Goal: Transaction & Acquisition: Book appointment/travel/reservation

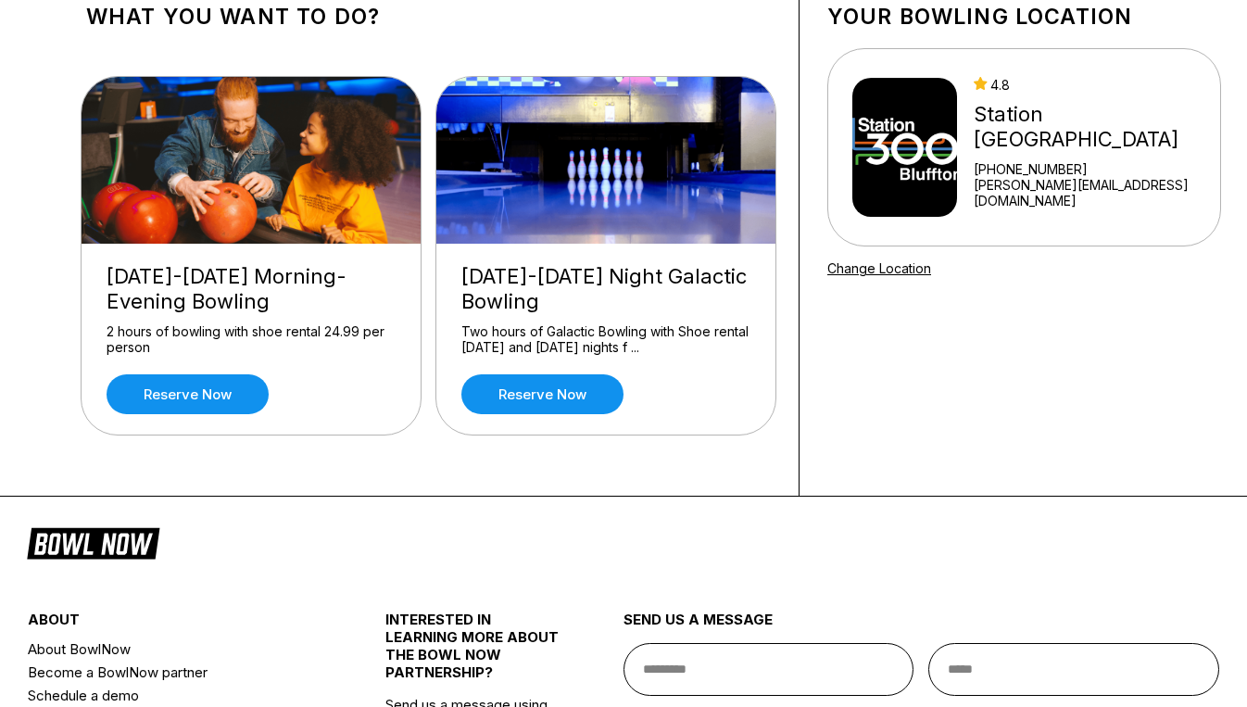
scroll to position [185, 0]
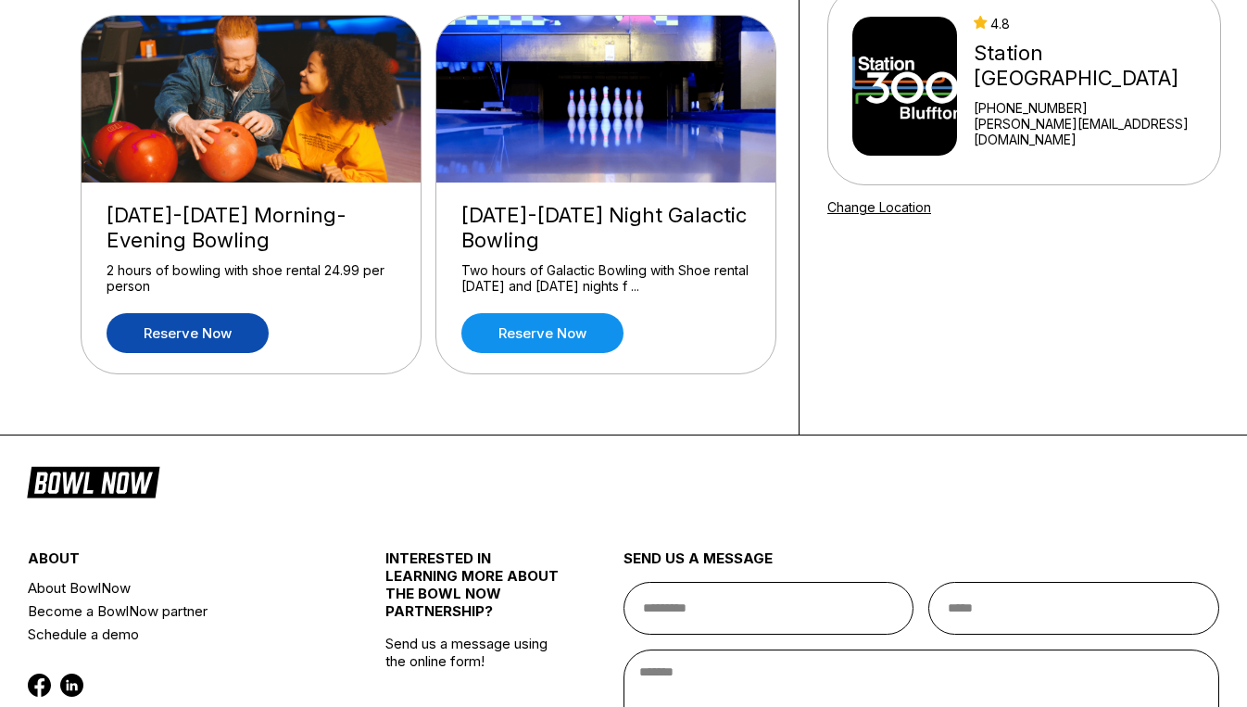
click at [211, 326] on link "Reserve now" at bounding box center [188, 333] width 162 height 40
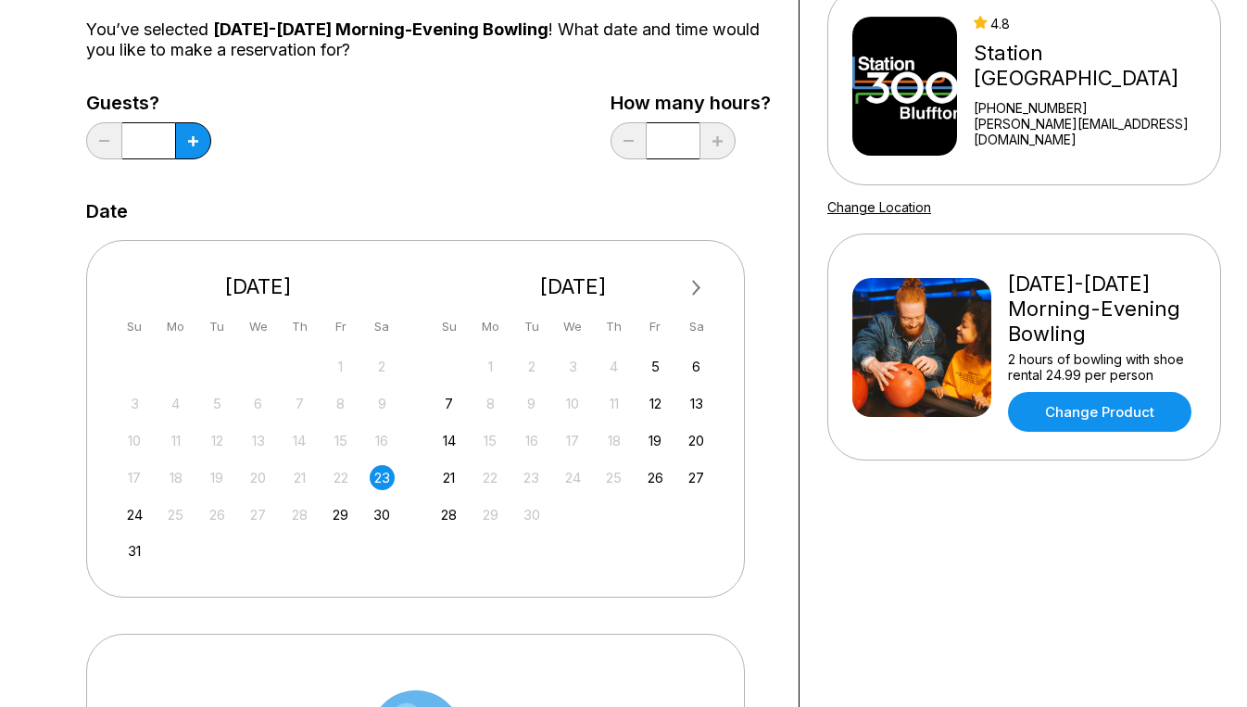
scroll to position [0, 0]
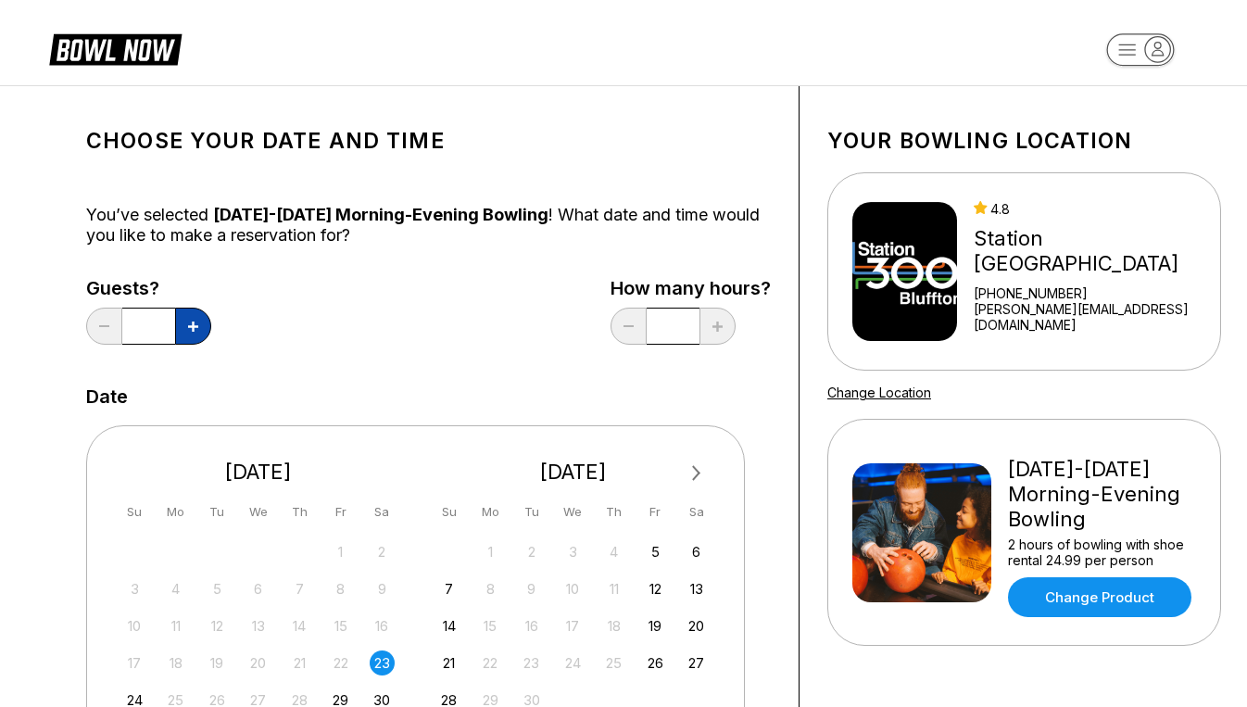
click at [187, 329] on button at bounding box center [193, 326] width 36 height 37
type input "*"
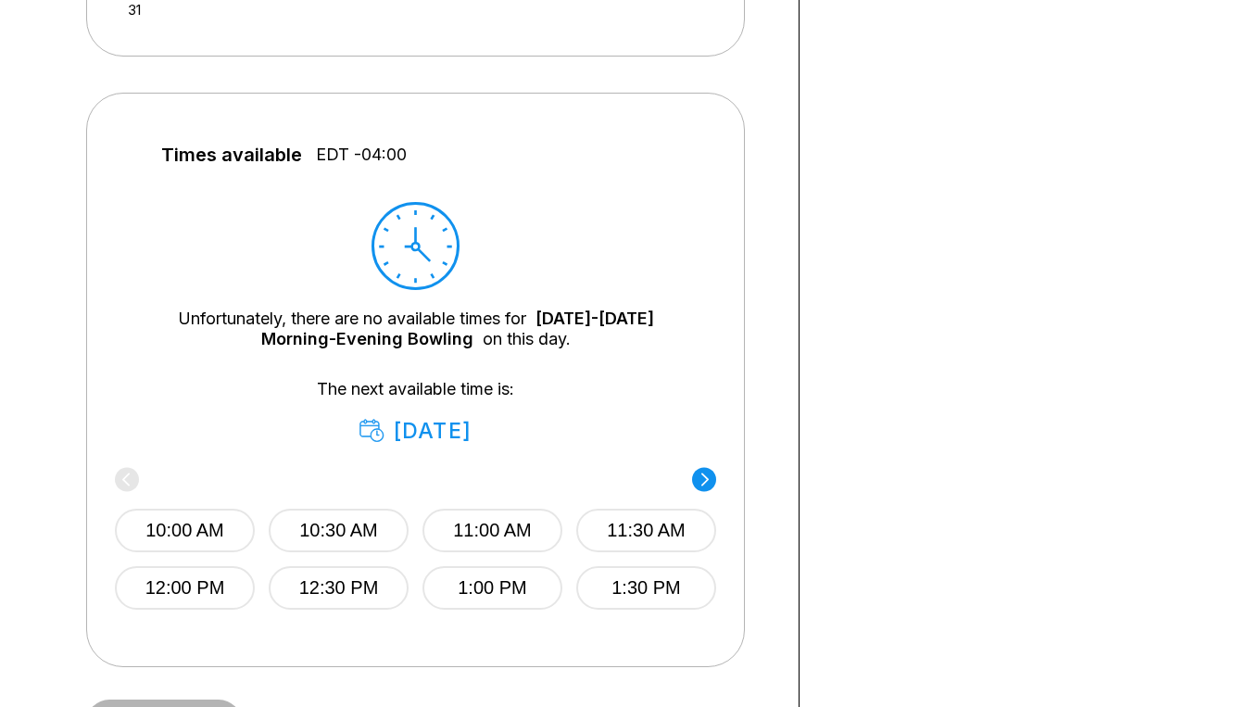
scroll to position [834, 0]
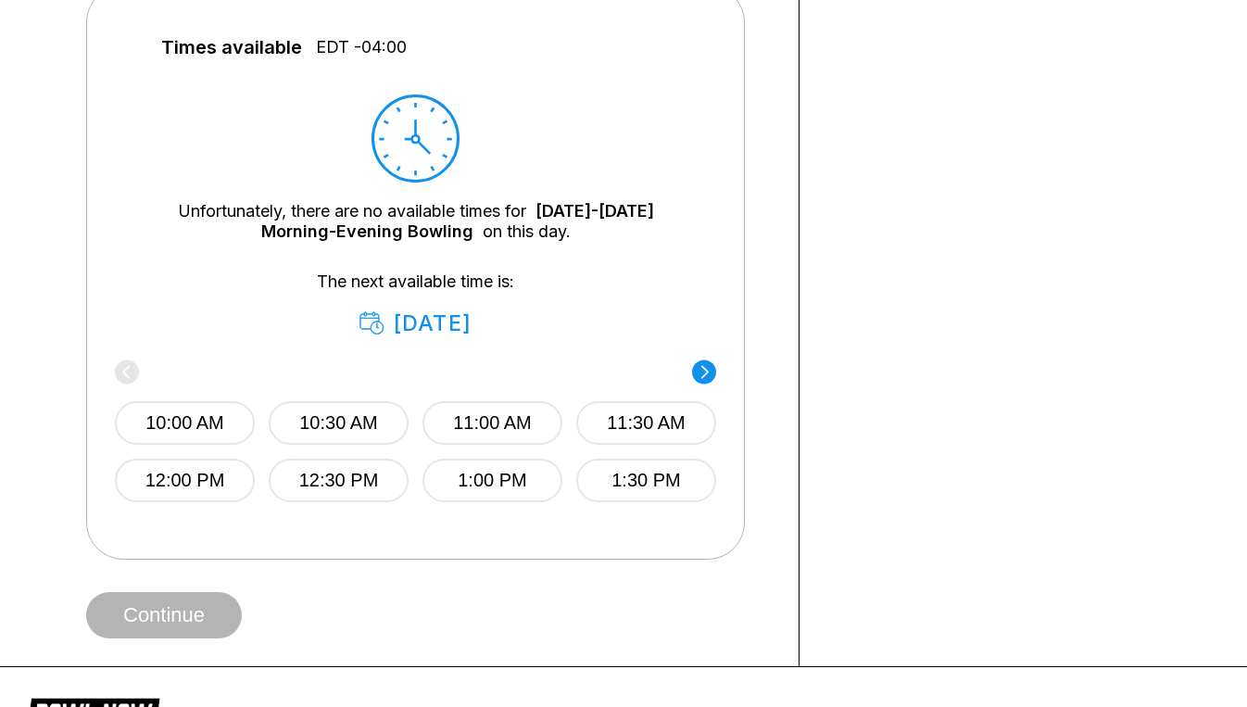
click at [708, 376] on circle at bounding box center [704, 372] width 24 height 24
click at [128, 370] on circle at bounding box center [127, 372] width 24 height 24
click at [706, 375] on circle at bounding box center [704, 372] width 24 height 24
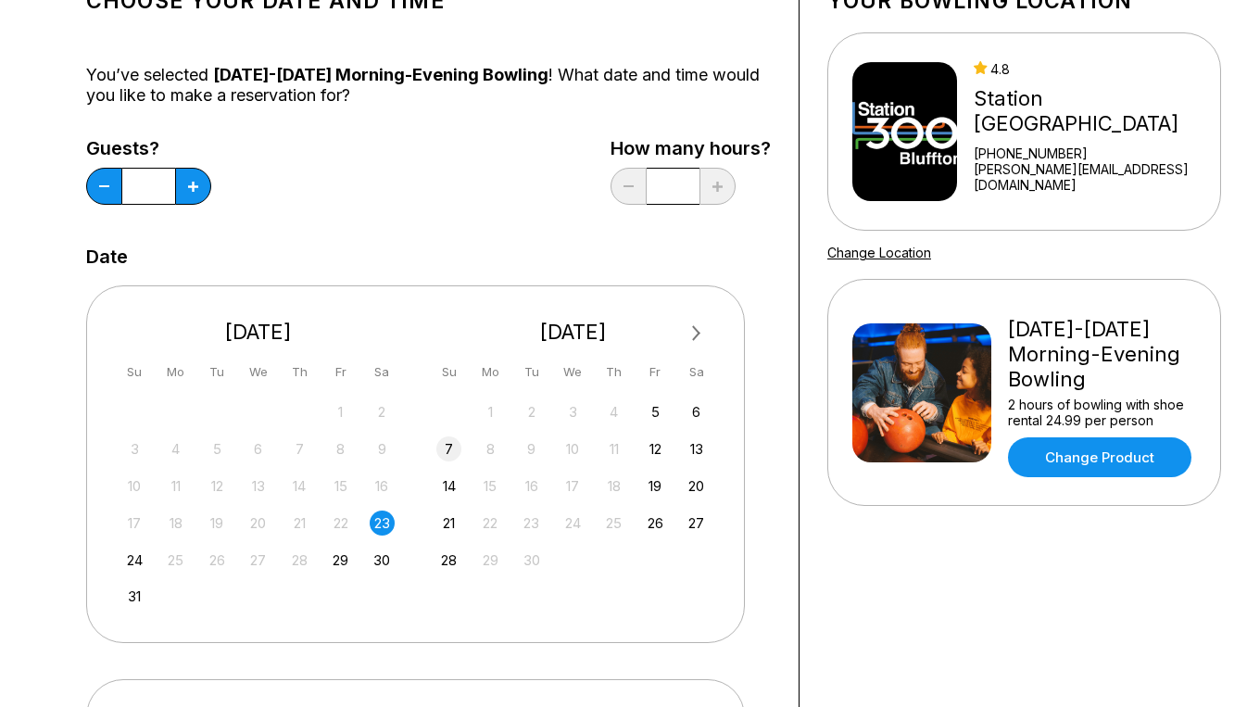
scroll to position [185, 0]
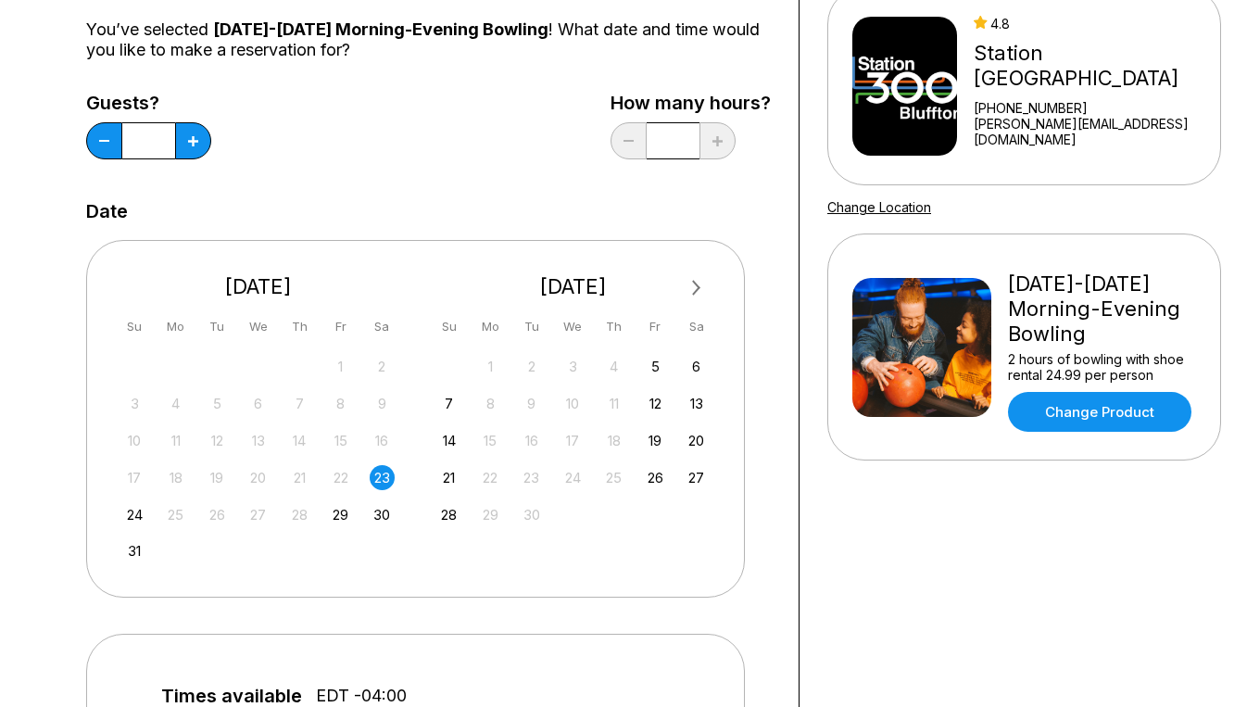
click at [373, 475] on div "23" at bounding box center [382, 477] width 25 height 25
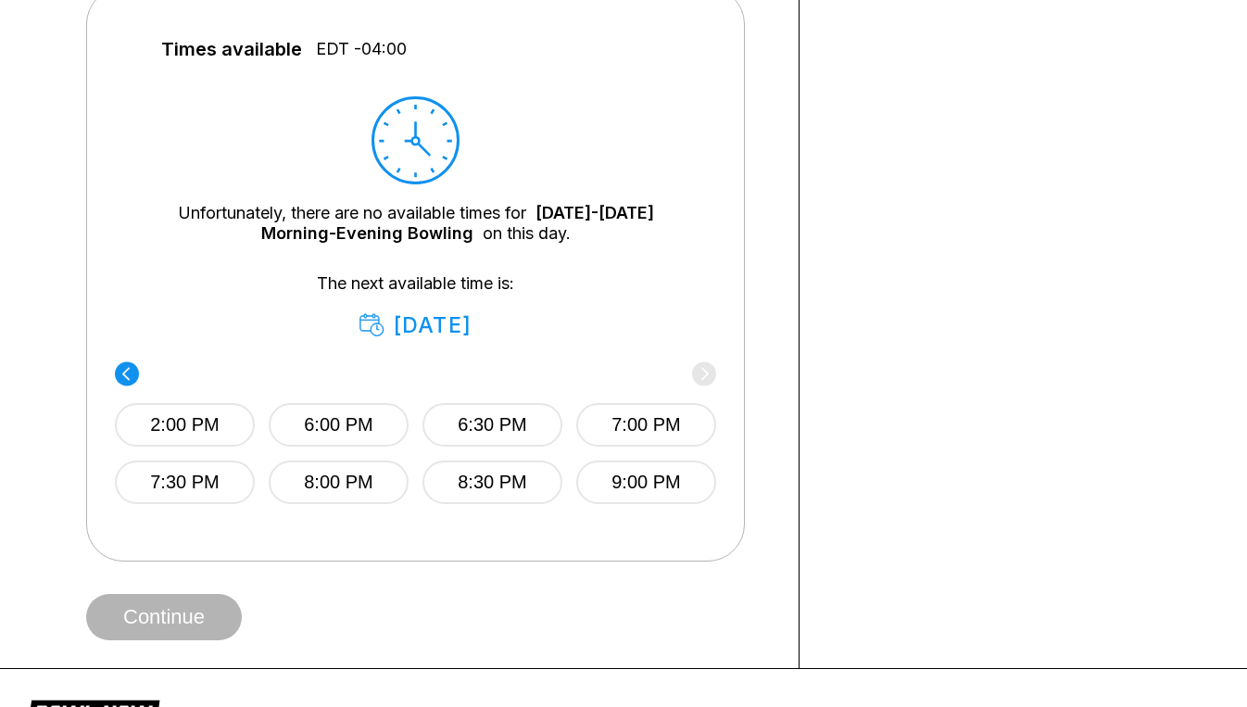
scroll to position [834, 0]
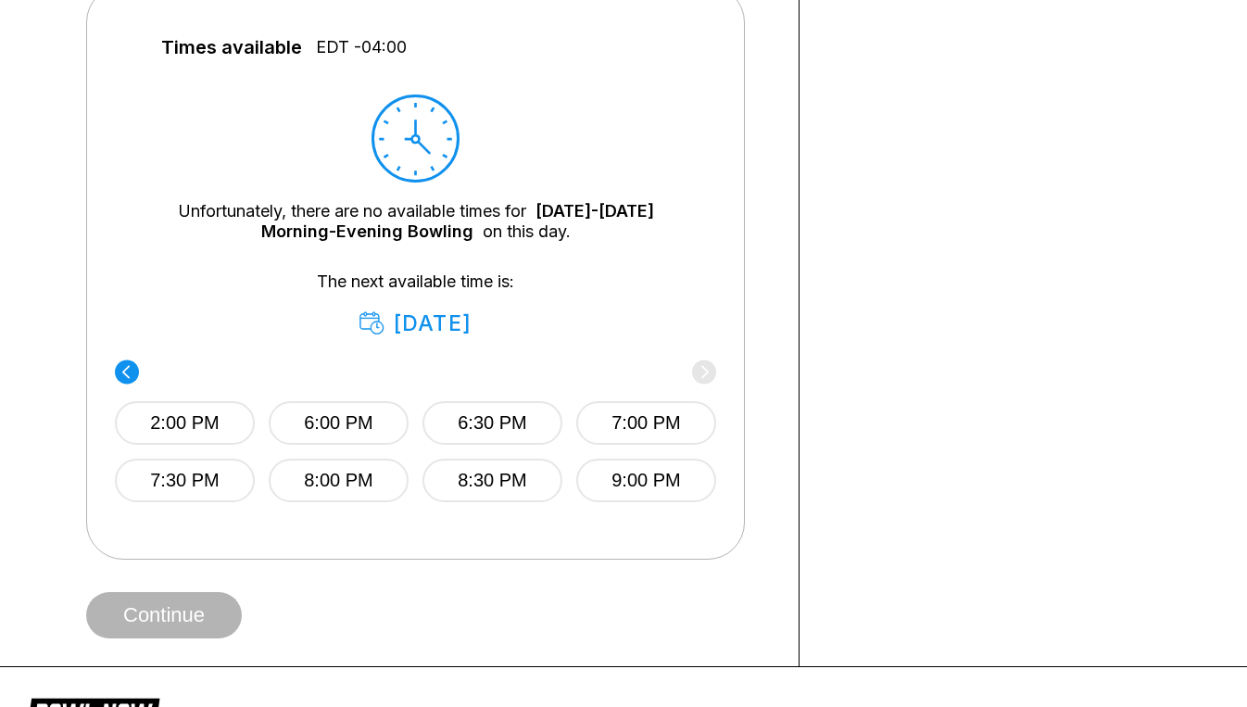
click at [702, 371] on div "2:00 PM 6:00 PM 6:30 PM 7:00 PM 7:30 PM 8:00 PM 8:30 PM 9:00 PM" at bounding box center [415, 433] width 601 height 138
drag, startPoint x: 128, startPoint y: 371, endPoint x: 195, endPoint y: 416, distance: 80.7
click at [131, 371] on circle at bounding box center [127, 372] width 24 height 24
click at [704, 387] on div "10:00 AM 10:30 AM 11:00 AM 11:30 AM 12:00 PM 12:30 PM 1:00 PM 1:30 PM" at bounding box center [415, 433] width 601 height 138
click at [704, 375] on icon at bounding box center [705, 371] width 7 height 13
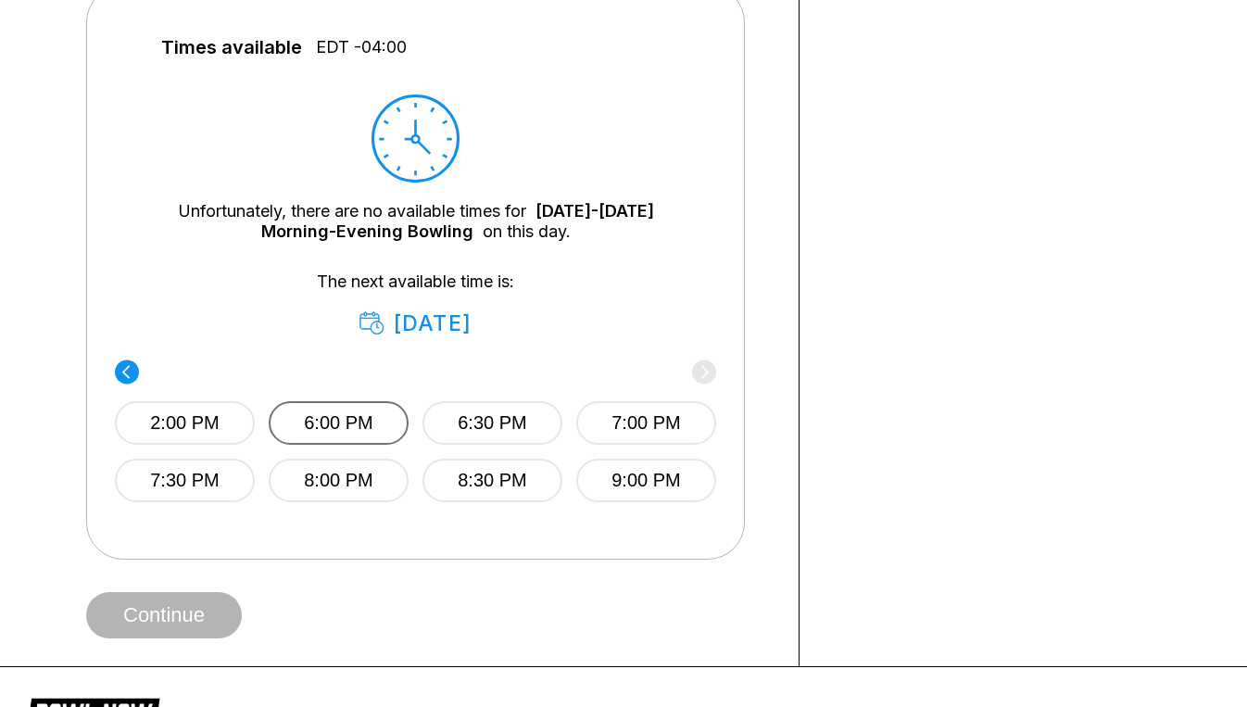
click at [355, 429] on button "6:00 PM" at bounding box center [339, 423] width 140 height 44
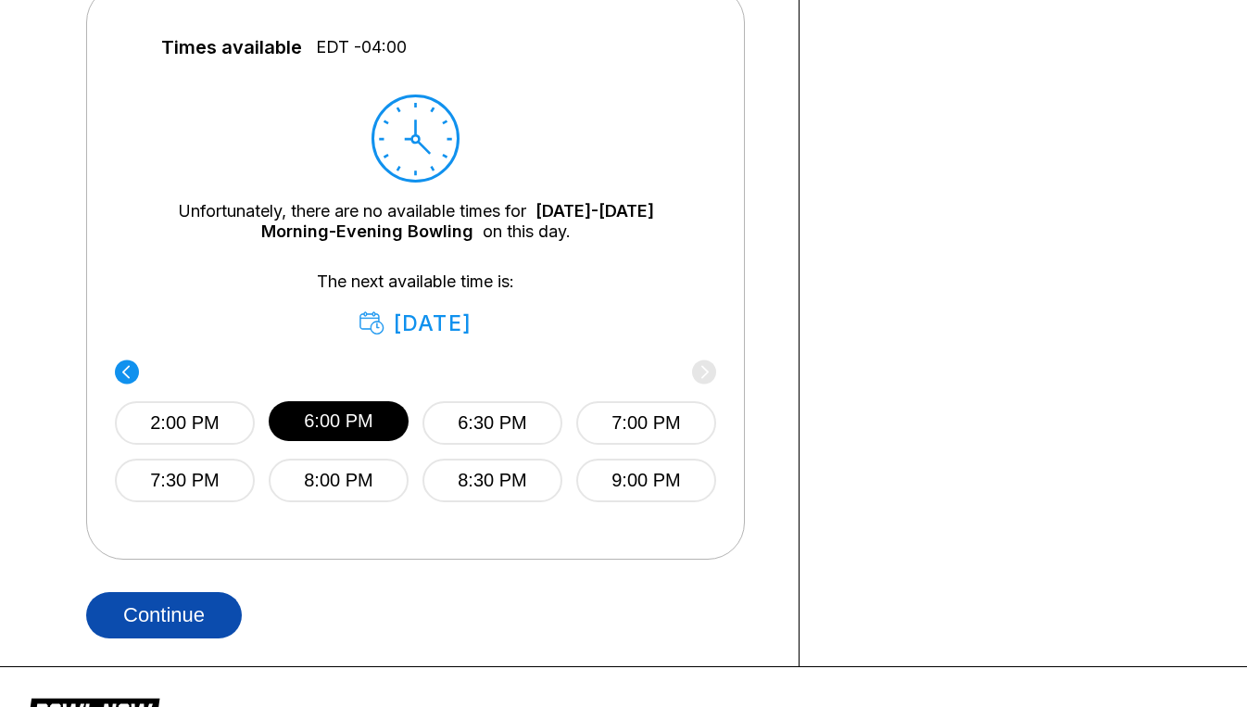
click at [222, 610] on button "Continue" at bounding box center [164, 615] width 156 height 46
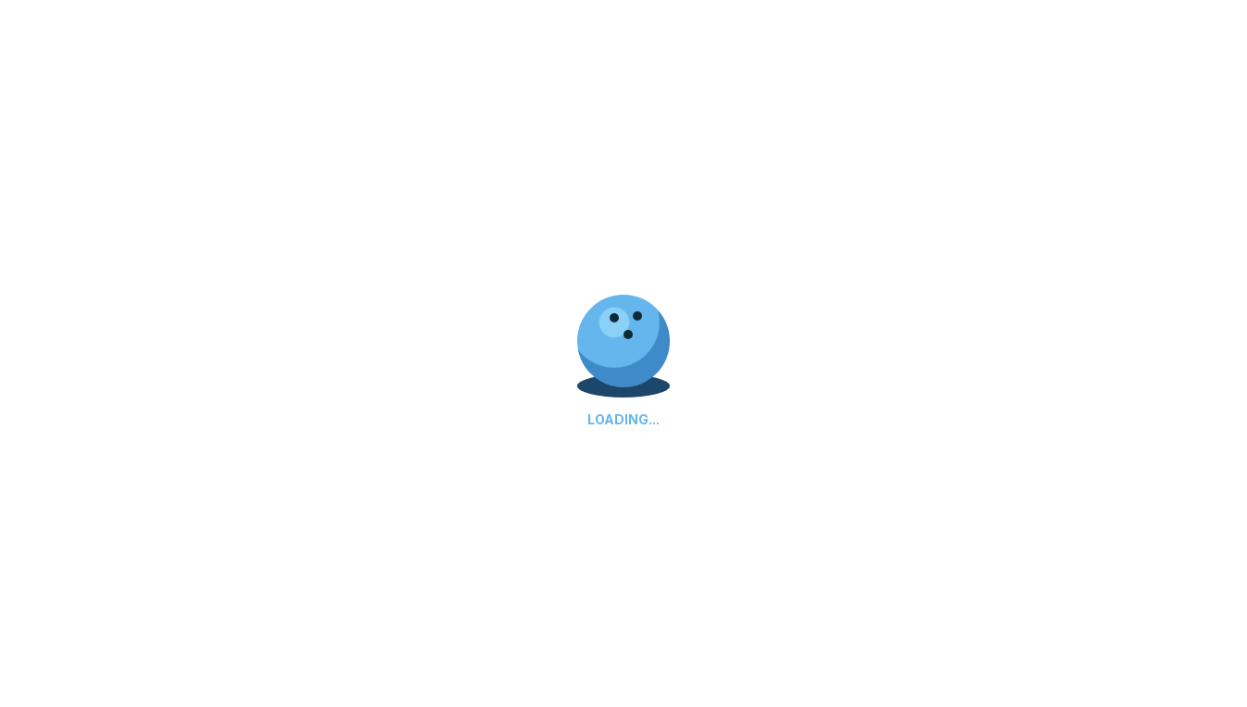
select select "**"
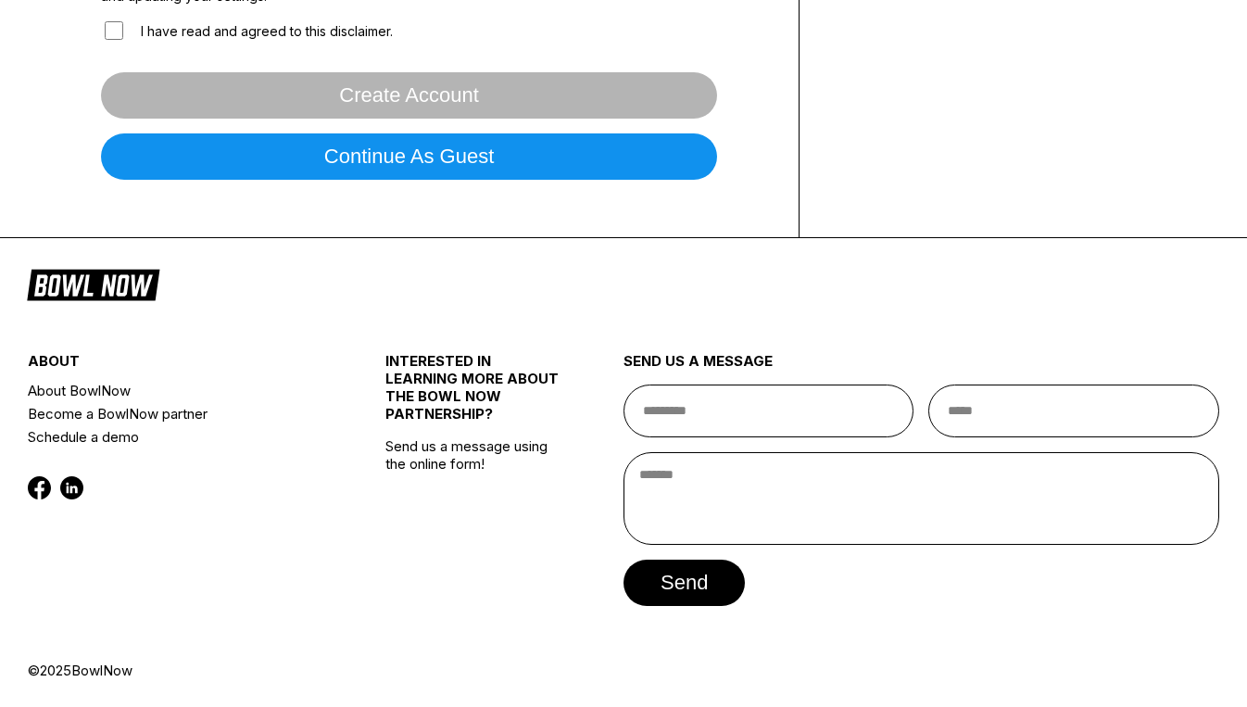
scroll to position [0, 0]
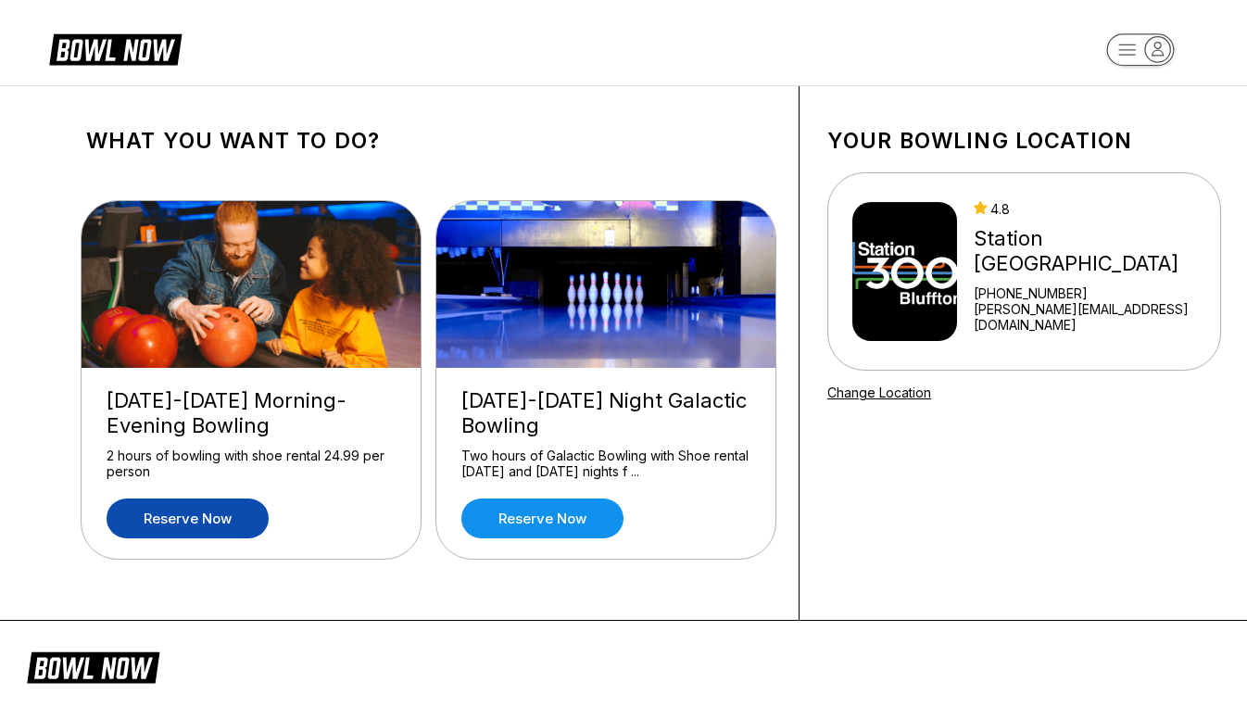
click at [203, 520] on link "Reserve now" at bounding box center [188, 519] width 162 height 40
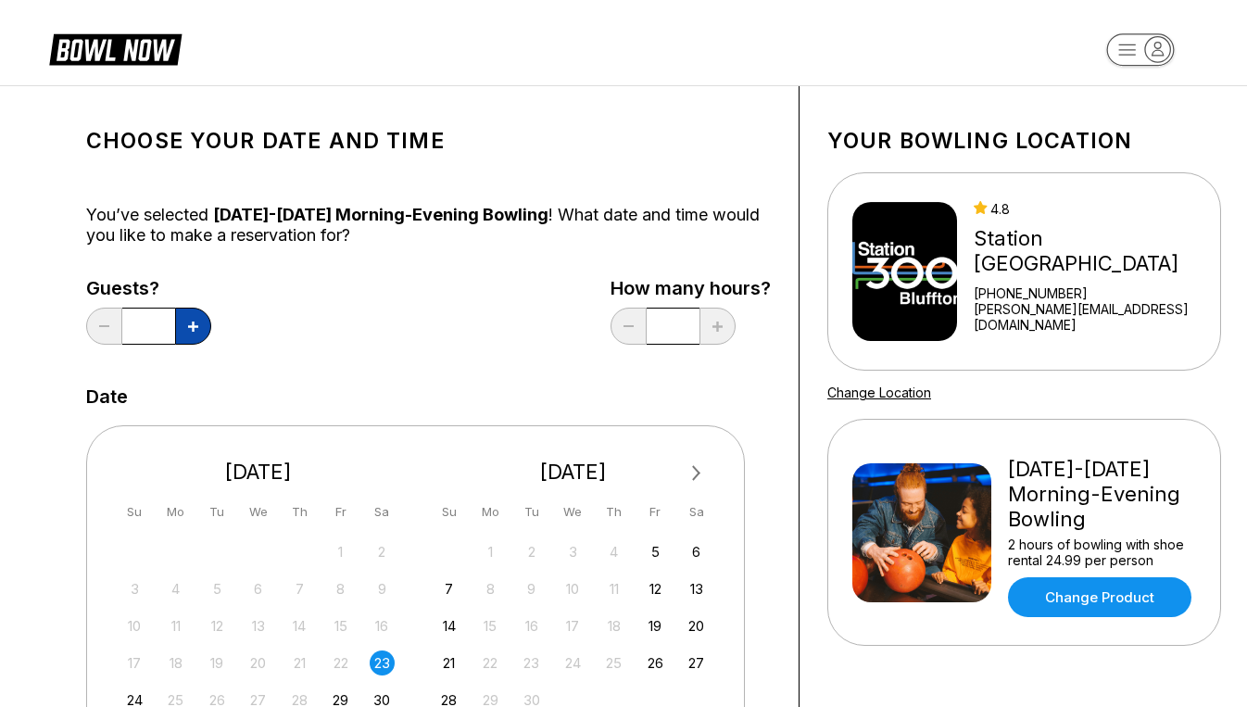
click at [194, 324] on icon at bounding box center [193, 327] width 10 height 10
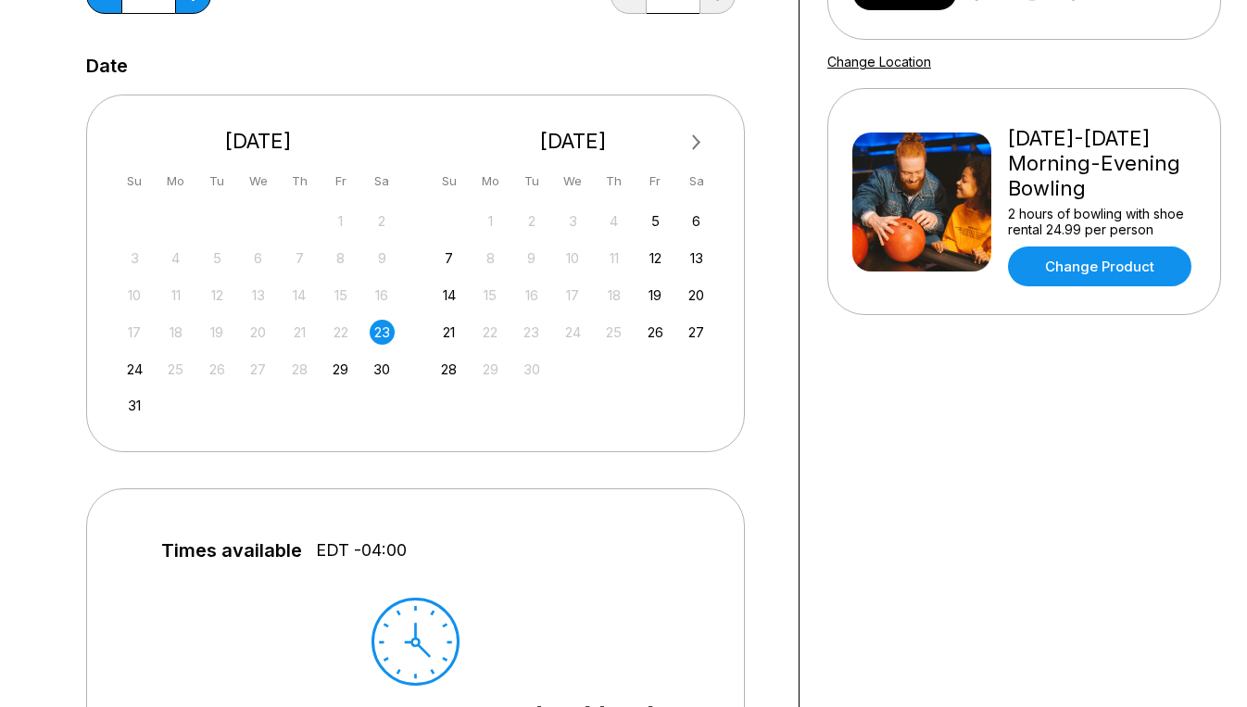
scroll to position [371, 0]
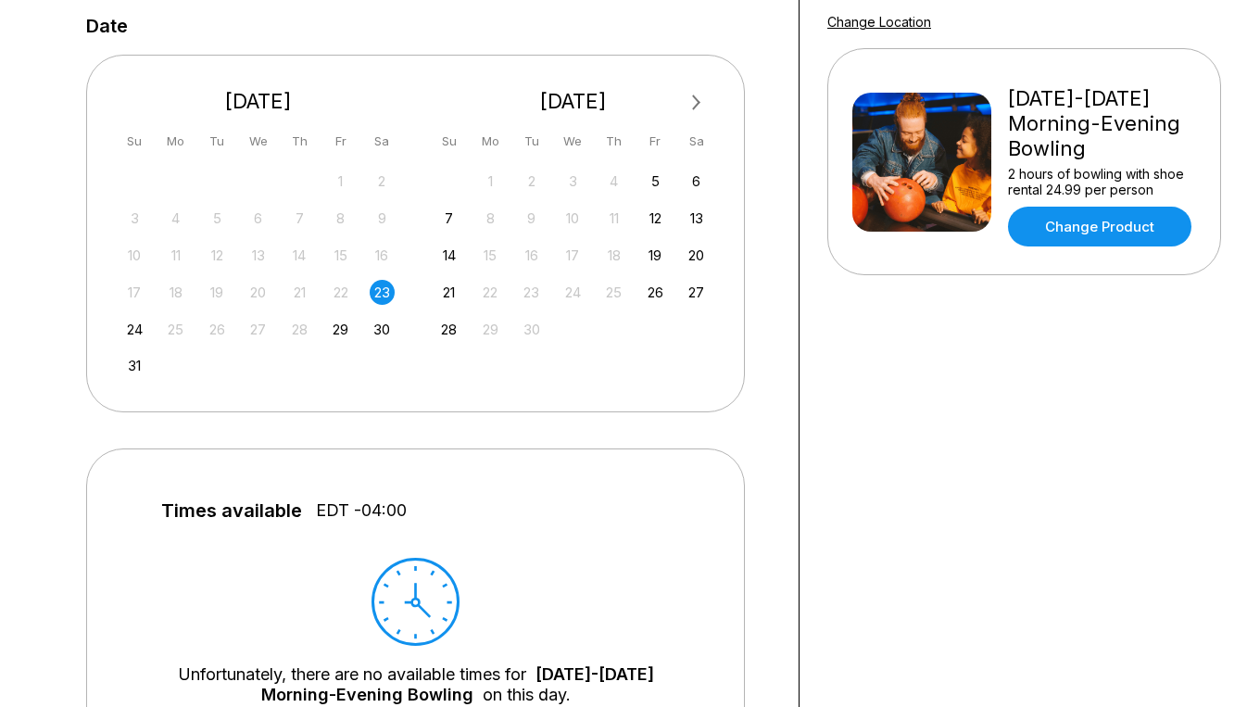
click at [383, 288] on div "23" at bounding box center [382, 292] width 25 height 25
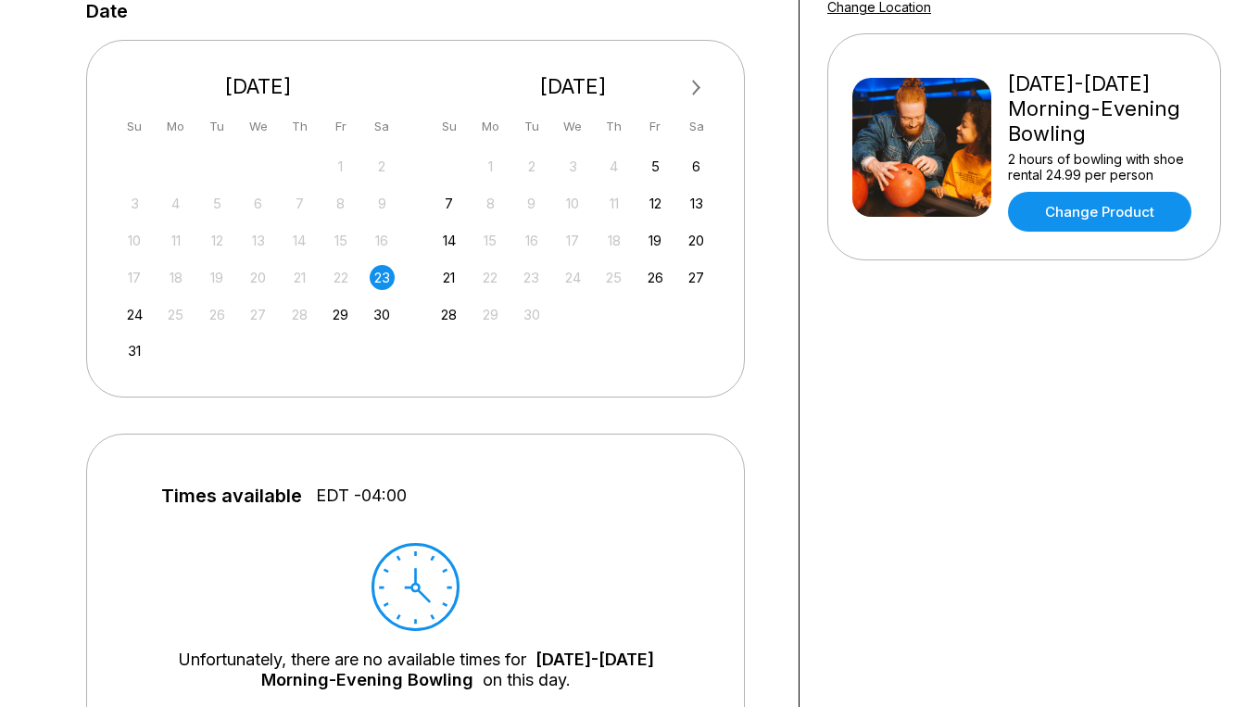
scroll to position [278, 0]
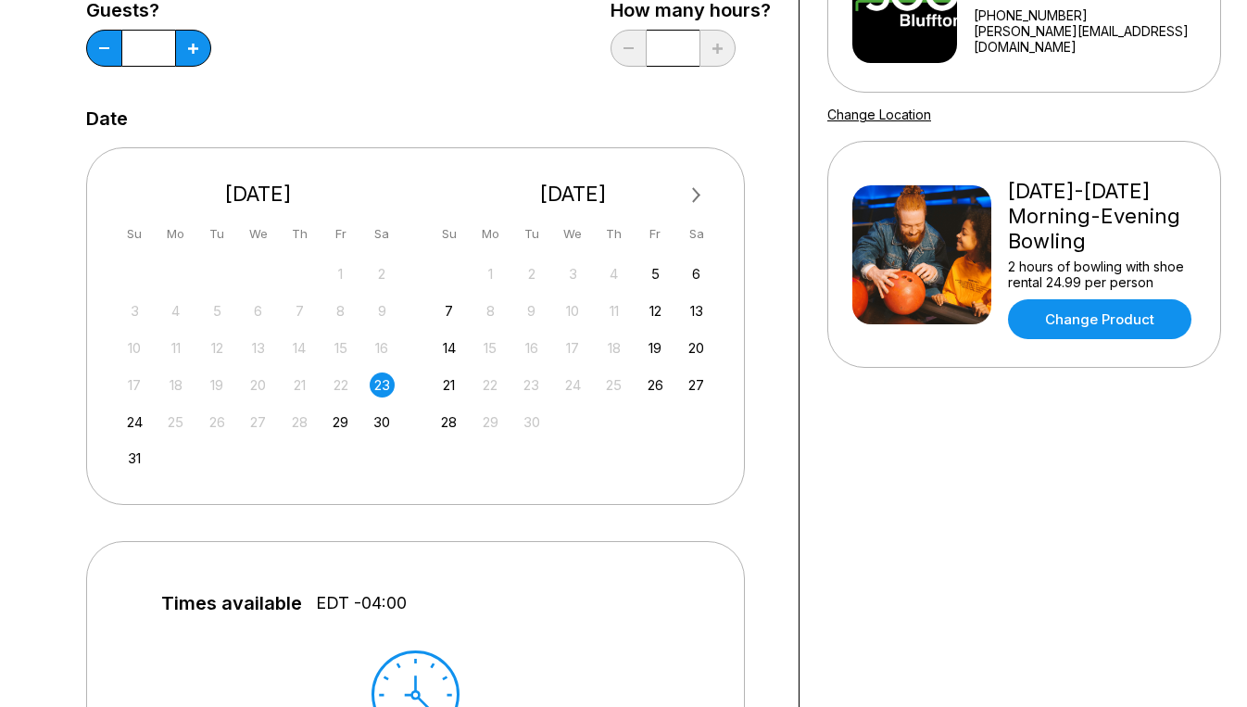
click at [387, 384] on div "23" at bounding box center [382, 385] width 25 height 25
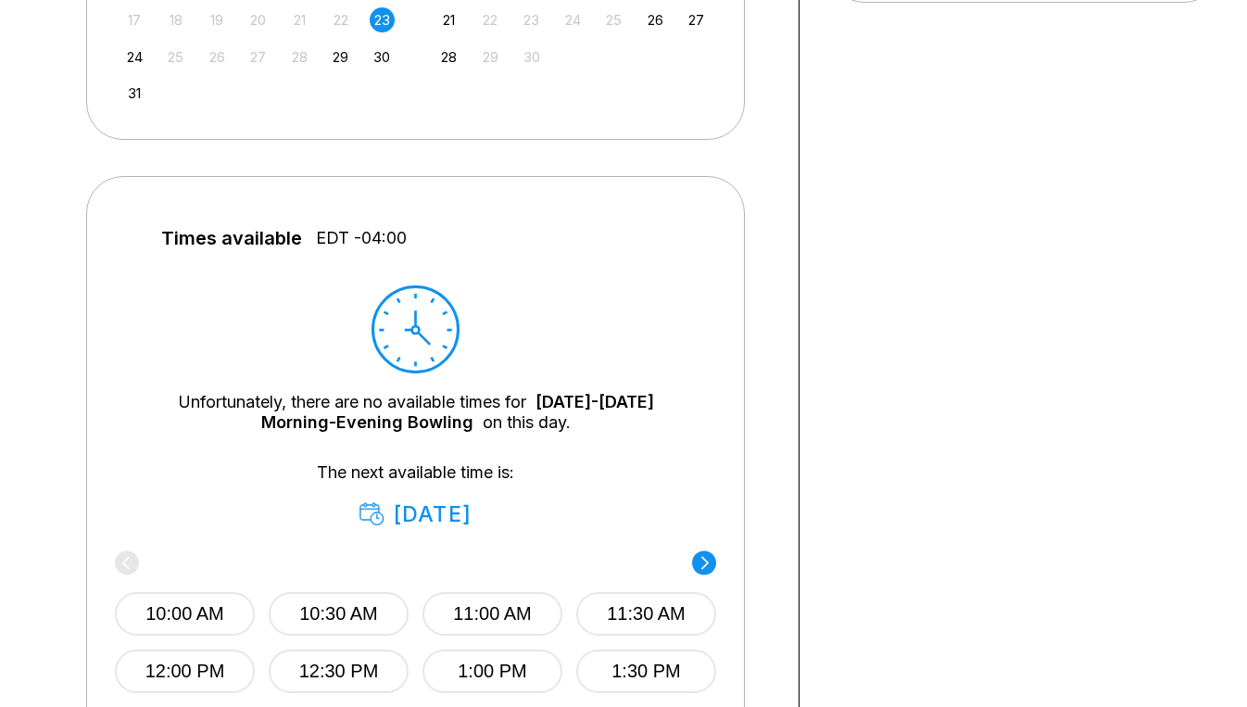
scroll to position [649, 0]
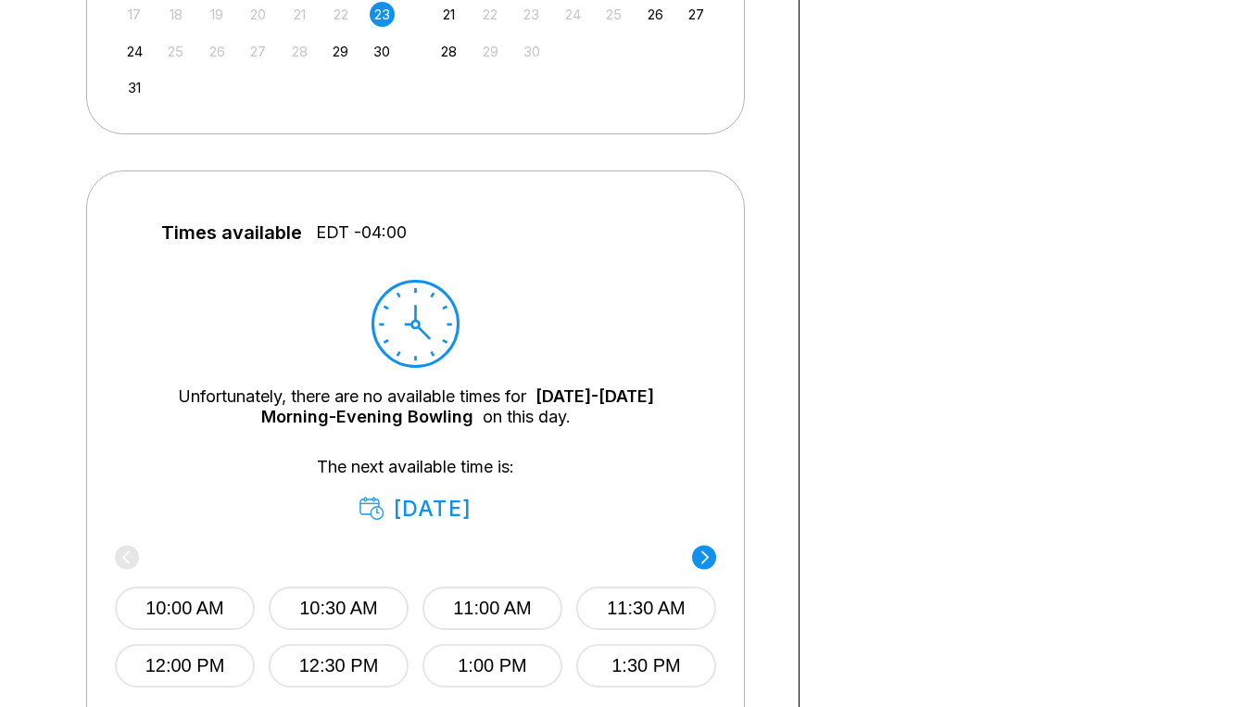
click at [397, 512] on div "[DATE]" at bounding box center [416, 509] width 112 height 26
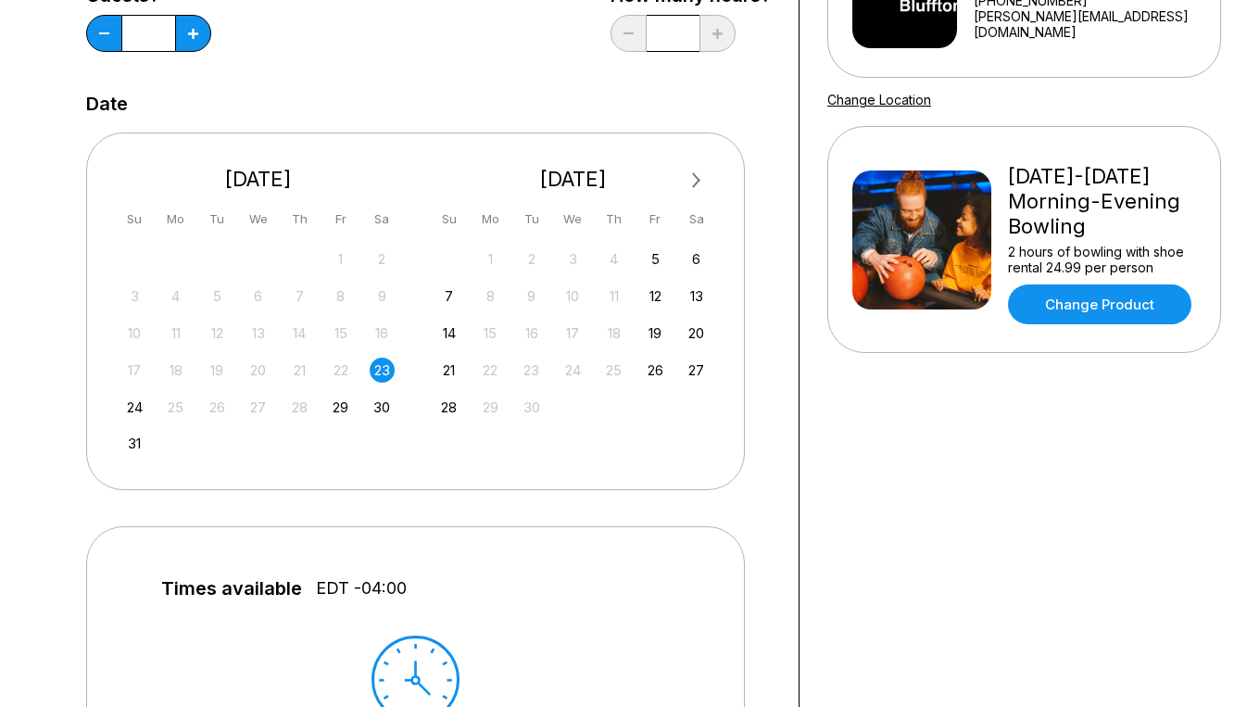
scroll to position [185, 0]
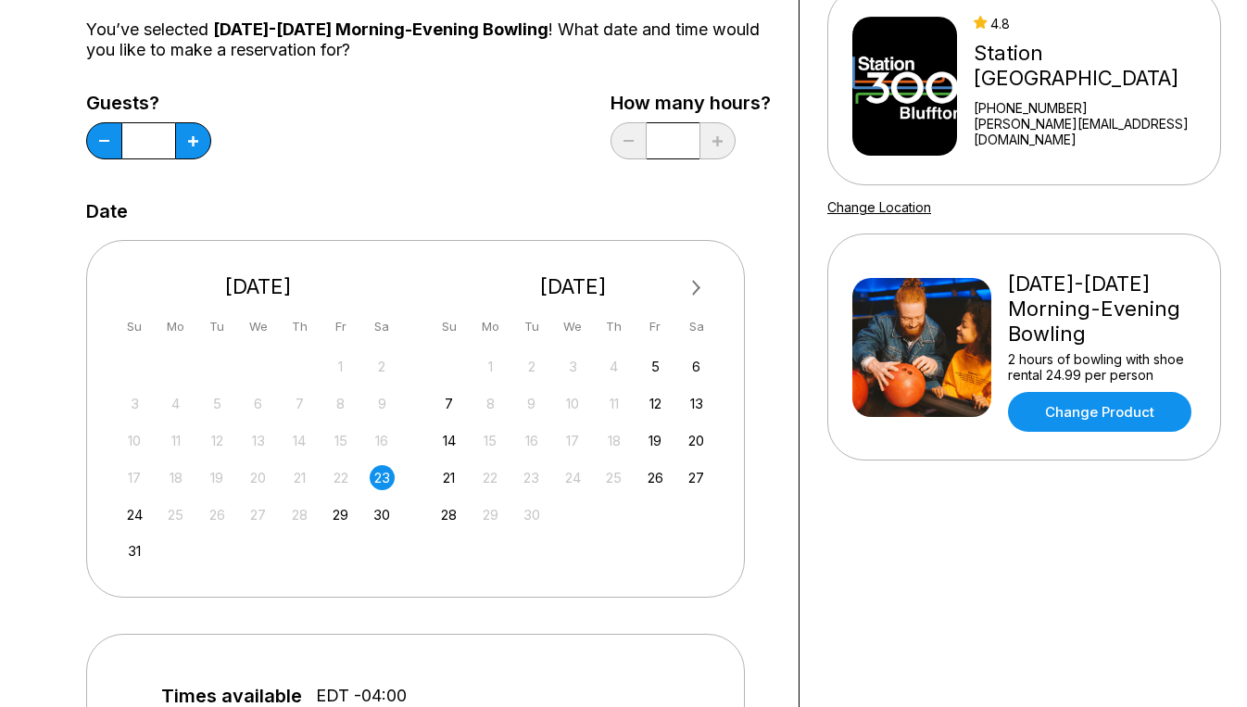
click at [175, 137] on input "*" at bounding box center [148, 140] width 53 height 37
click at [99, 137] on button at bounding box center [104, 140] width 36 height 37
type input "*"
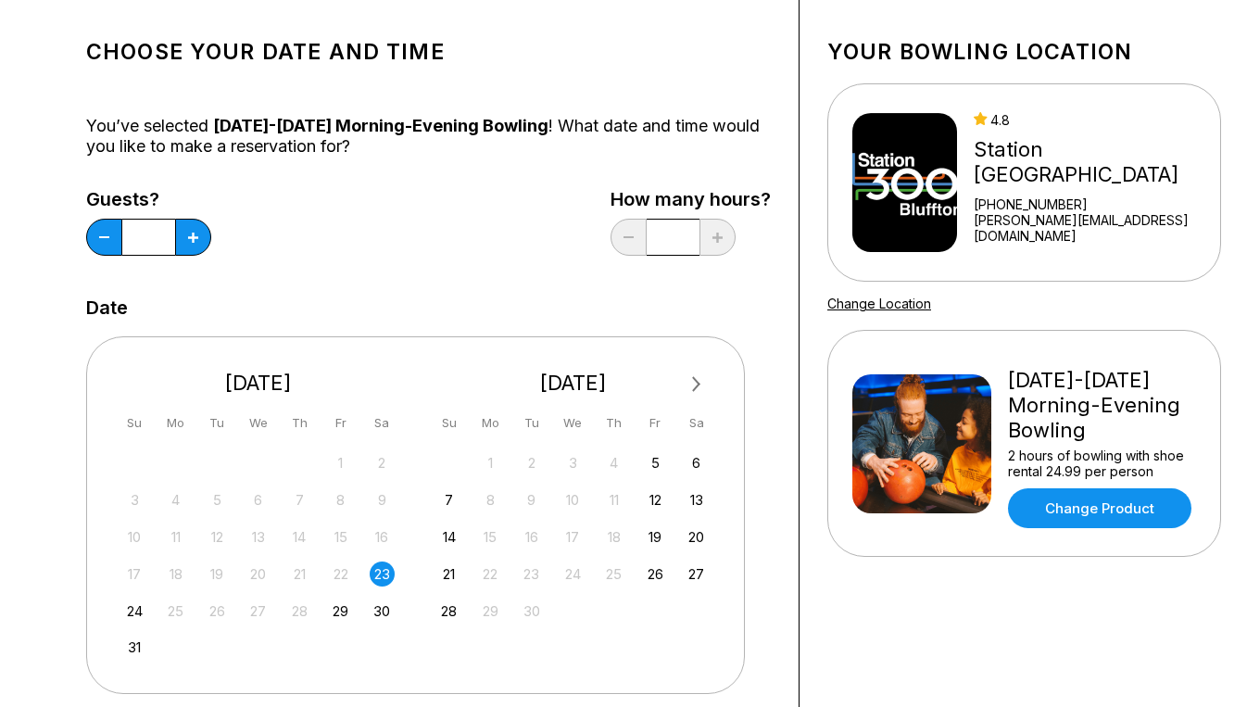
scroll to position [0, 0]
